Goal: Task Accomplishment & Management: Manage account settings

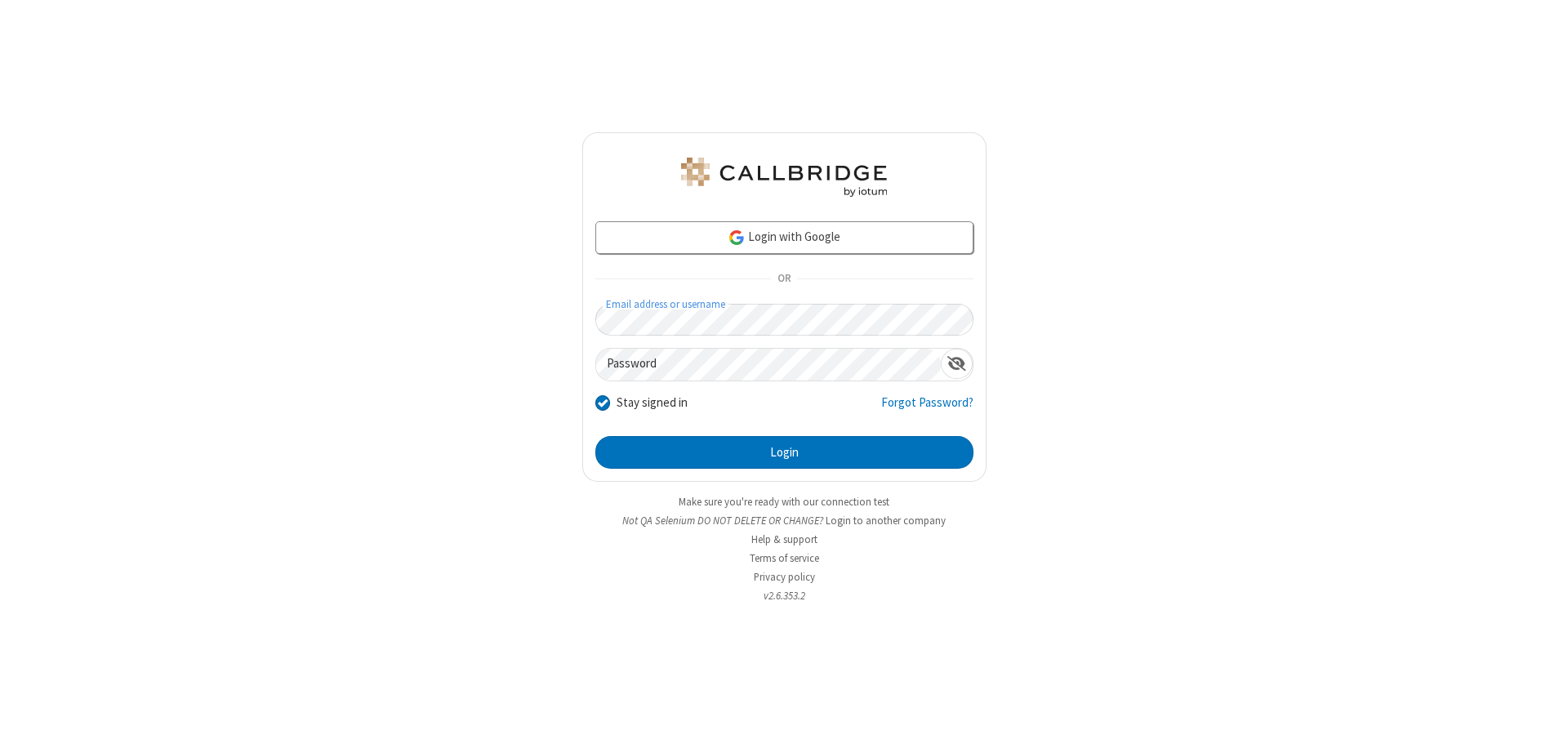
click at [602, 402] on input "Stay signed in" at bounding box center [603, 402] width 15 height 17
checkbox input "false"
click at [784, 453] on button "Login" at bounding box center [784, 453] width 378 height 32
click at [602, 402] on input "Stay signed in" at bounding box center [603, 402] width 15 height 17
checkbox input "false"
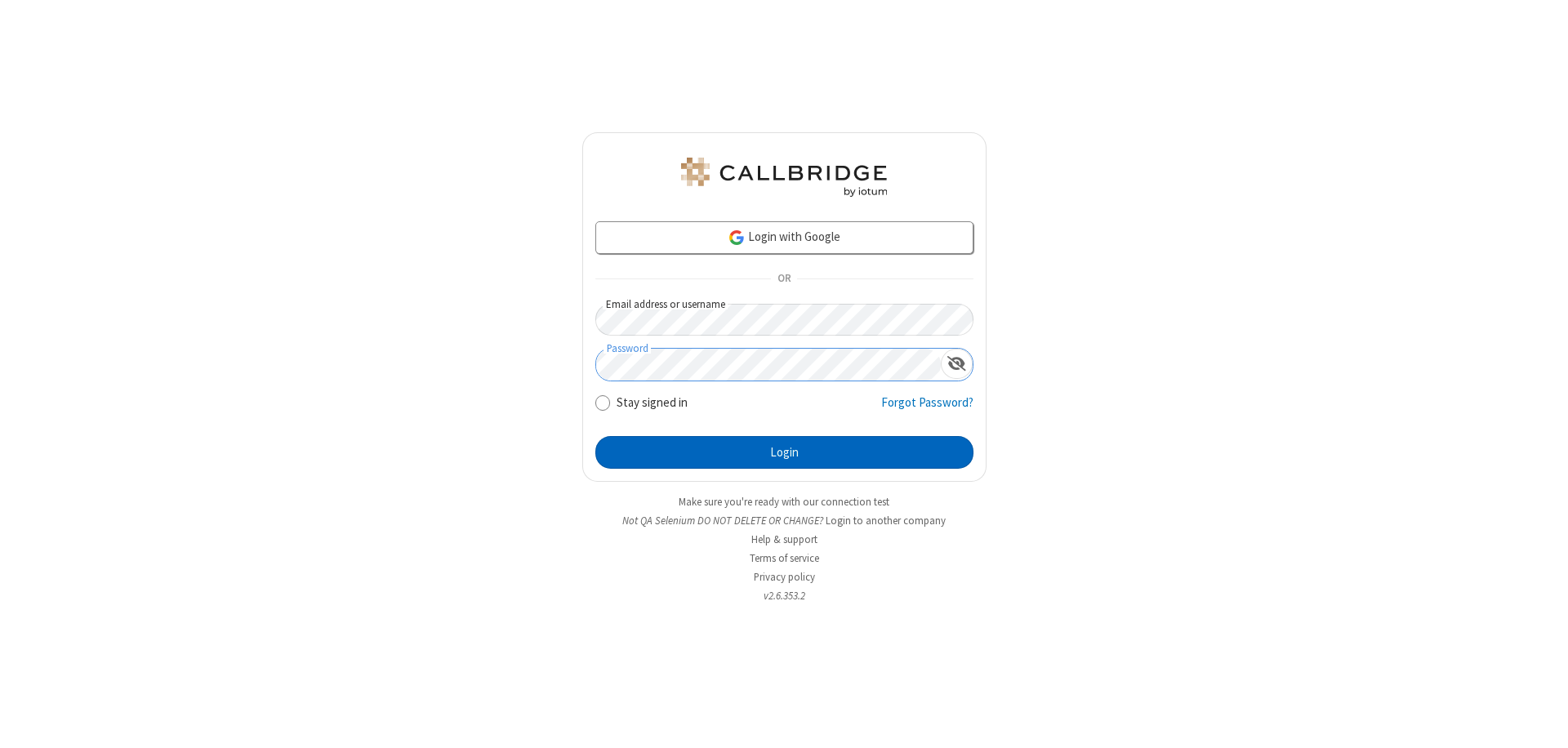
click at [784, 453] on button "Login" at bounding box center [784, 453] width 378 height 32
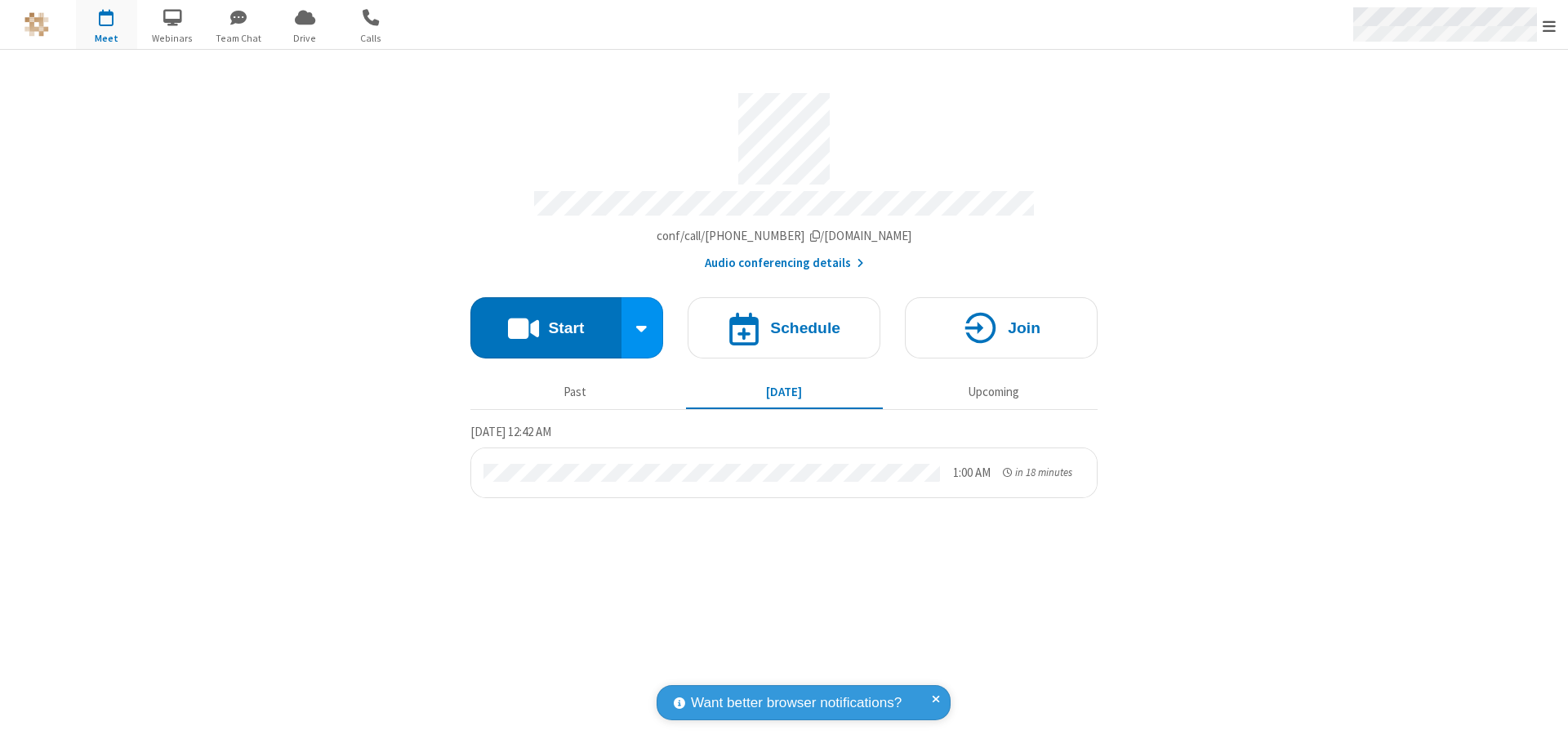
click at [1550, 24] on span "Open menu" at bounding box center [1549, 26] width 13 height 16
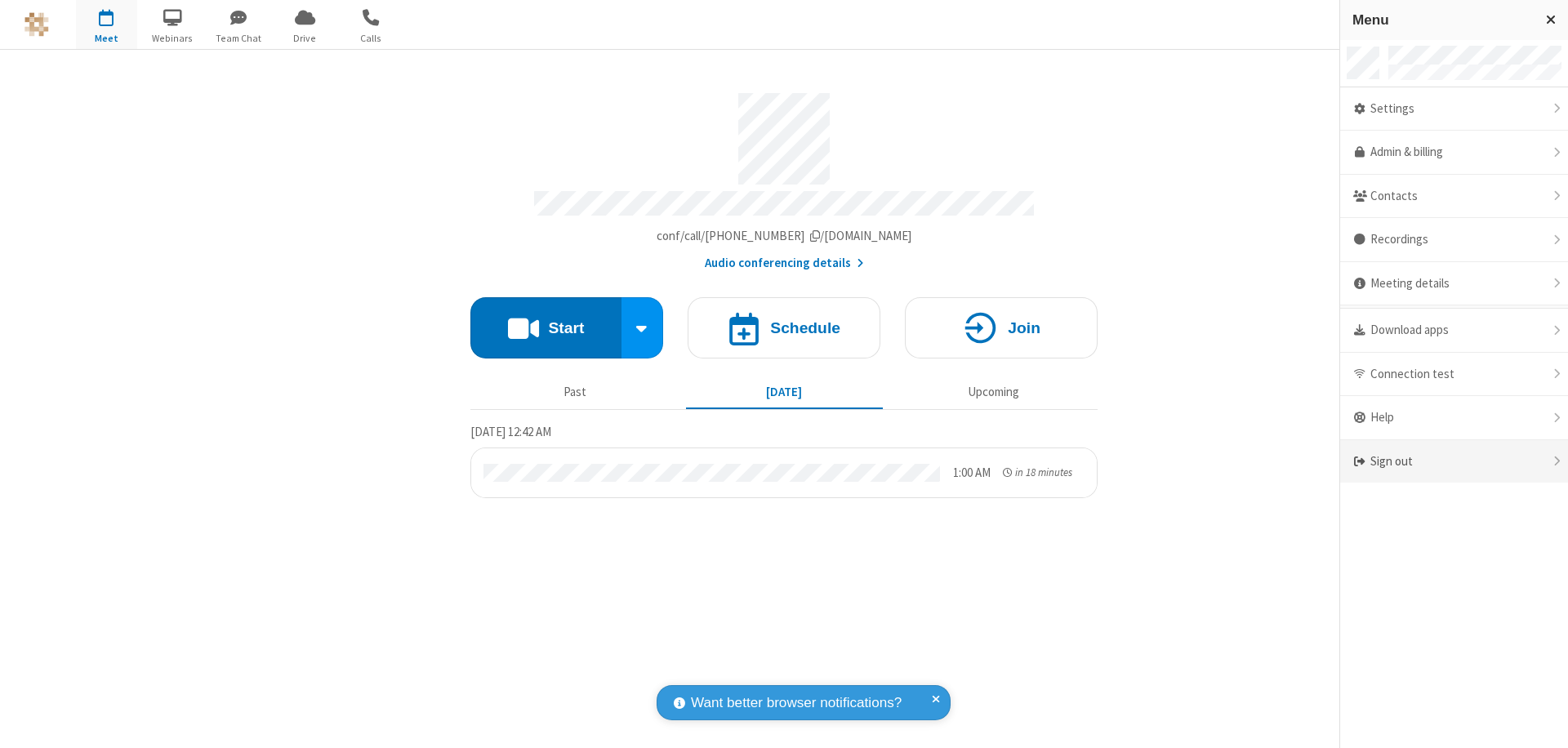
click at [1454, 462] on div "Sign out" at bounding box center [1454, 462] width 228 height 43
